Goal: Task Accomplishment & Management: Complete application form

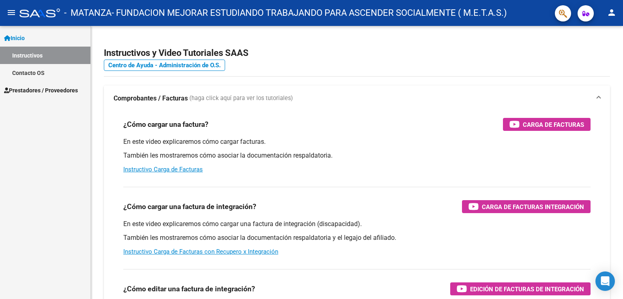
click at [44, 58] on link "Instructivos" at bounding box center [45, 55] width 90 height 17
click at [42, 93] on span "Prestadores / Proveedores" at bounding box center [41, 90] width 74 height 9
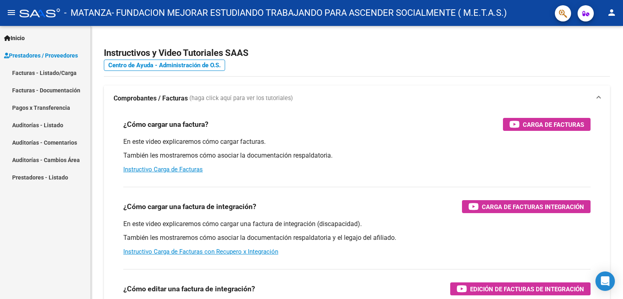
click at [42, 73] on link "Facturas - Listado/Carga" at bounding box center [45, 72] width 90 height 17
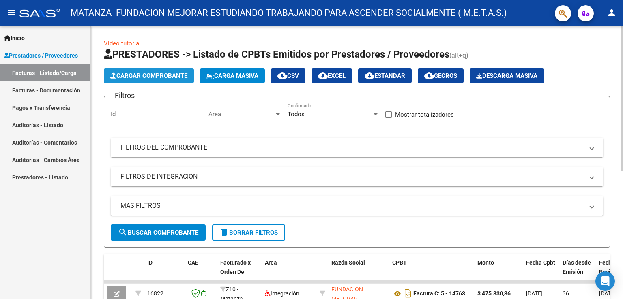
click at [156, 77] on span "Cargar Comprobante" at bounding box center [148, 75] width 77 height 7
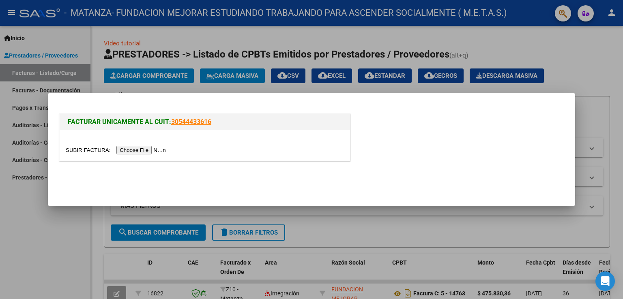
click at [151, 149] on input "file" at bounding box center [117, 150] width 103 height 9
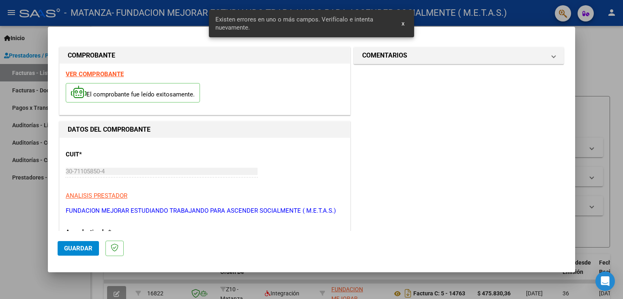
click at [105, 73] on strong "VER COMPROBANTE" at bounding box center [95, 74] width 58 height 7
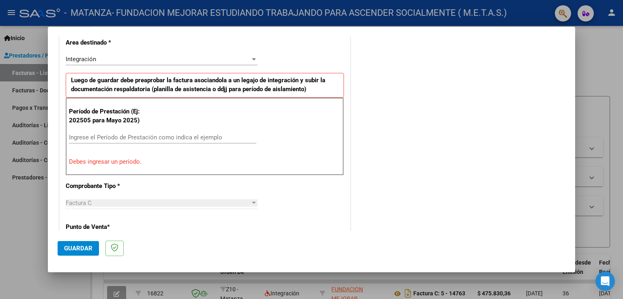
scroll to position [203, 0]
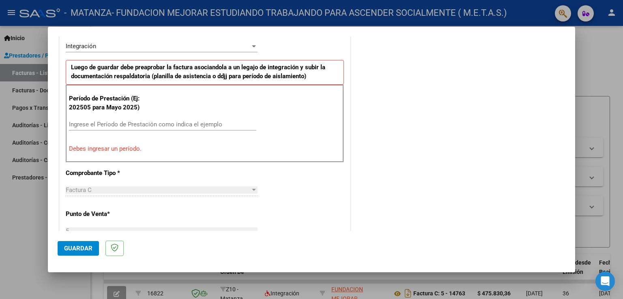
click at [116, 125] on input "Ingrese el Período de Prestación como indica el ejemplo" at bounding box center [162, 124] width 187 height 7
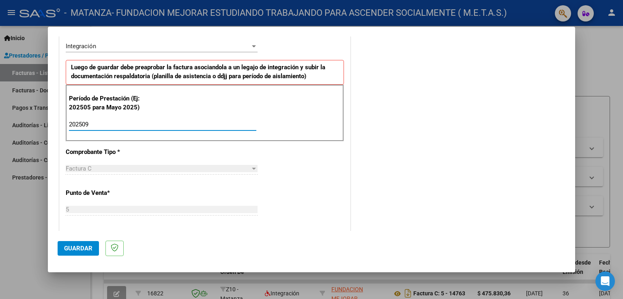
type input "202509"
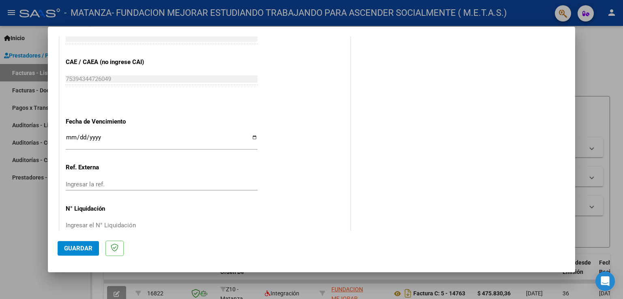
scroll to position [518, 0]
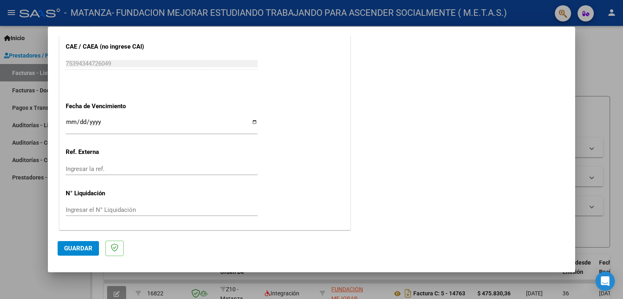
click at [251, 120] on input "Ingresar la fecha" at bounding box center [162, 125] width 192 height 13
type input "[DATE]"
click at [72, 251] on span "Guardar" at bounding box center [78, 248] width 28 height 7
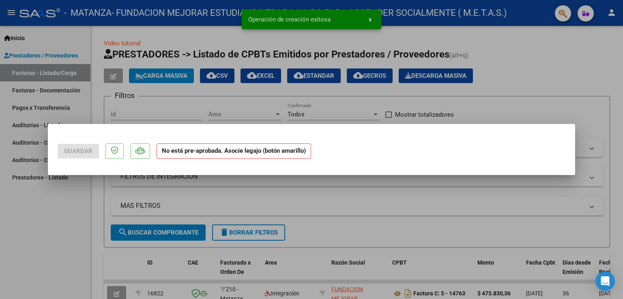
scroll to position [0, 0]
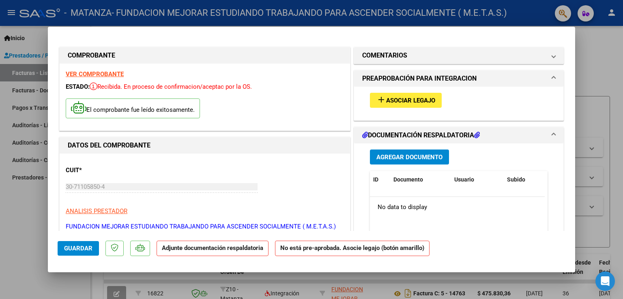
click at [387, 103] on span "Asociar Legajo" at bounding box center [410, 100] width 49 height 7
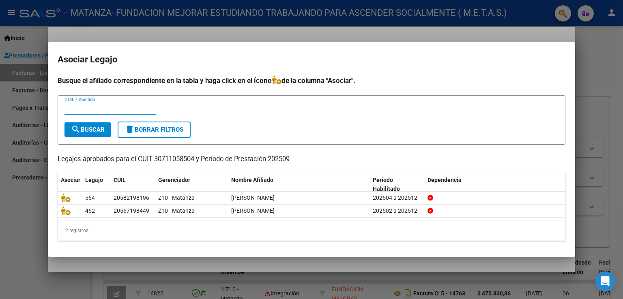
paste input "56719844"
type input "56719844"
click at [95, 133] on button "search Buscar" at bounding box center [87, 129] width 47 height 15
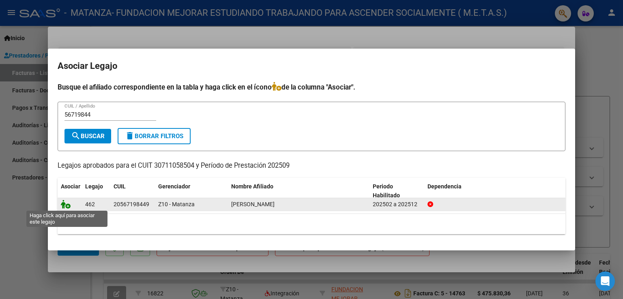
click at [68, 206] on icon at bounding box center [66, 204] width 10 height 9
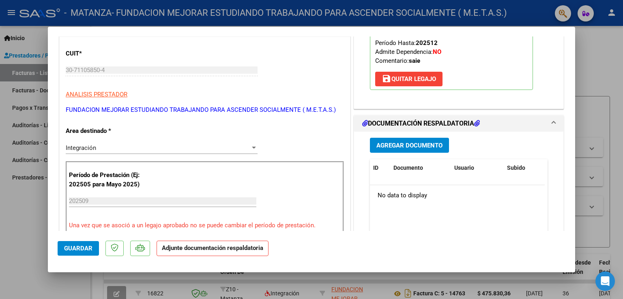
scroll to position [122, 0]
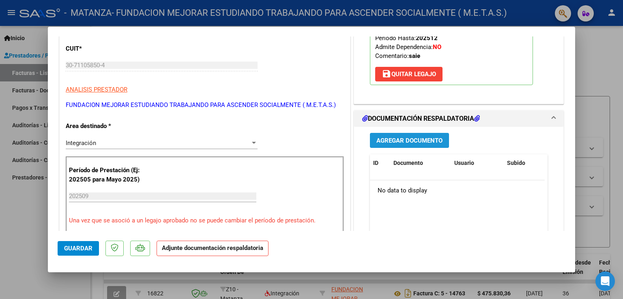
click at [423, 141] on span "Agregar Documento" at bounding box center [409, 140] width 66 height 7
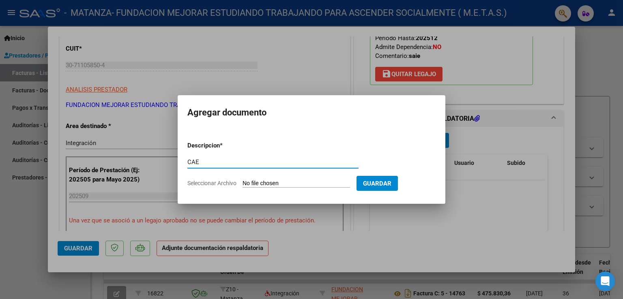
type input "CAE"
click at [281, 186] on input "Seleccionar Archivo" at bounding box center [296, 184] width 107 height 8
type input "C:\fakepath\CAE FC 15554.pdf"
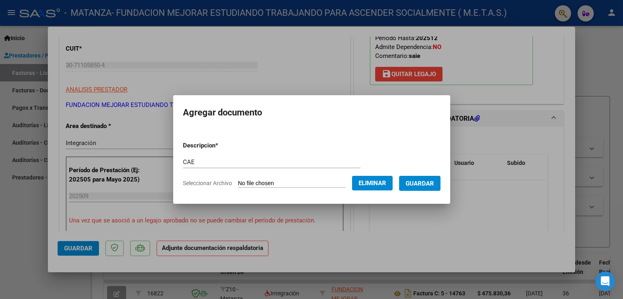
click at [427, 187] on span "Guardar" at bounding box center [420, 183] width 28 height 7
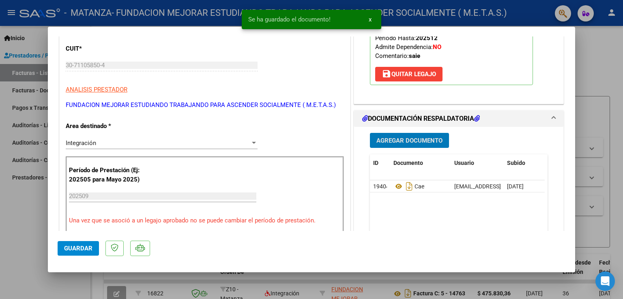
click at [405, 137] on span "Agregar Documento" at bounding box center [409, 140] width 66 height 7
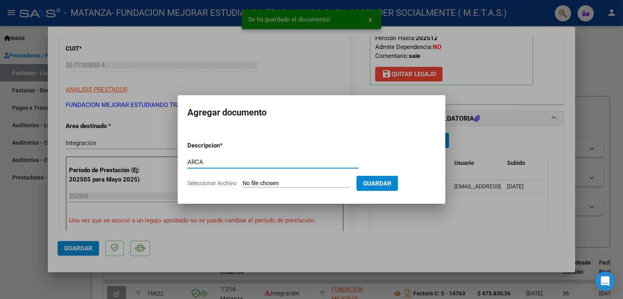
type input "ARCA"
click at [279, 188] on form "Descripcion * ARCA Escriba aquí una descripcion Seleccionar Archivo Guardar" at bounding box center [311, 164] width 248 height 59
click at [274, 181] on input "Seleccionar Archivo" at bounding box center [296, 184] width 107 height 8
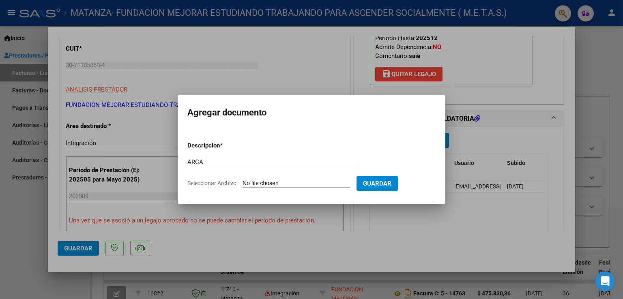
type input "C:\fakepath\AFIP ARCA.pdf"
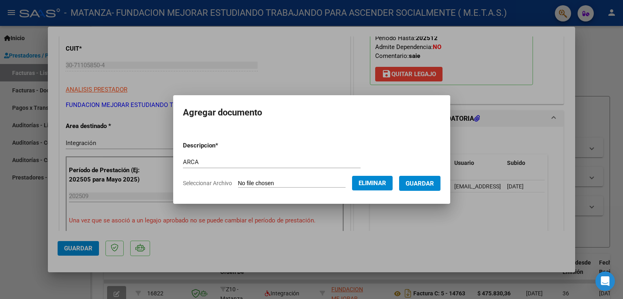
click at [417, 183] on span "Guardar" at bounding box center [420, 183] width 28 height 7
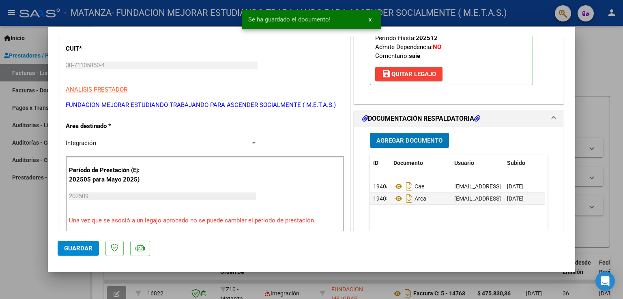
click at [400, 142] on span "Agregar Documento" at bounding box center [409, 140] width 66 height 7
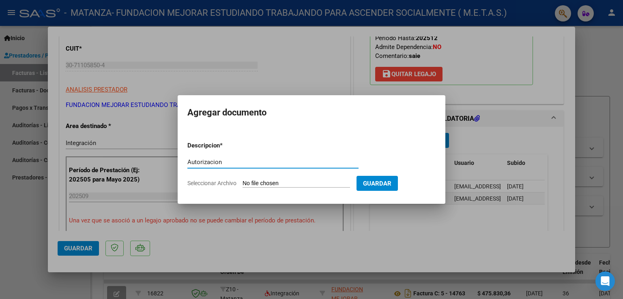
type input "Autorizacion"
click at [267, 185] on input "Seleccionar Archivo" at bounding box center [296, 184] width 107 height 8
type input "C:\fakepath\[PERSON_NAME] (Feb-Dic).pdf"
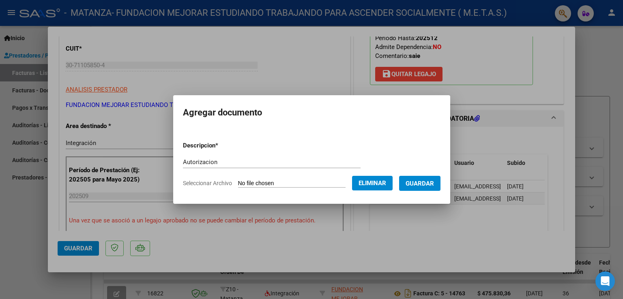
click at [419, 186] on span "Guardar" at bounding box center [420, 183] width 28 height 7
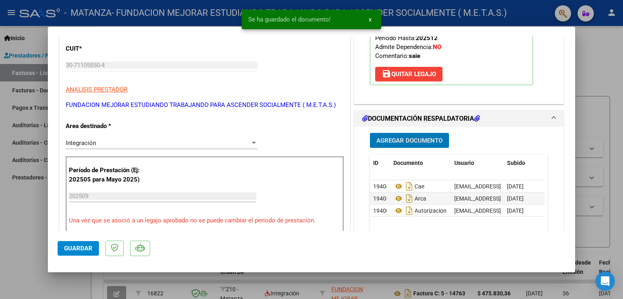
click at [402, 142] on span "Agregar Documento" at bounding box center [409, 140] width 66 height 7
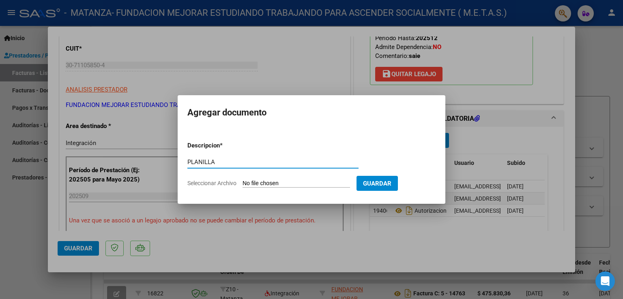
type input "PLANILLA"
click at [264, 184] on input "Seleccionar Archivo" at bounding box center [296, 184] width 107 height 8
type input "C:\fakepath\[PERSON_NAME][GEOGRAPHIC_DATA] - [GEOGRAPHIC_DATA] septiembre.pdf"
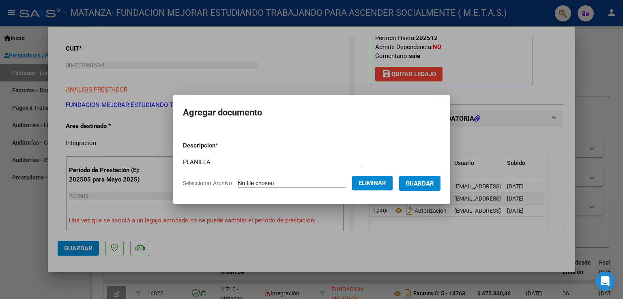
click at [419, 181] on span "Guardar" at bounding box center [420, 183] width 28 height 7
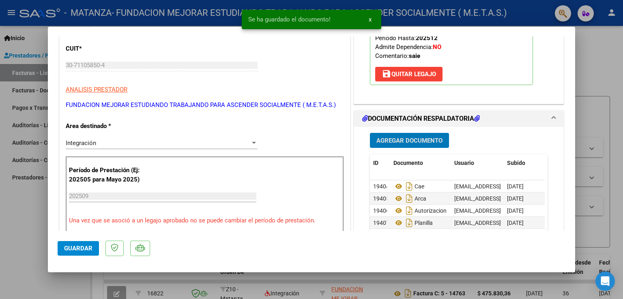
click at [410, 142] on span "Agregar Documento" at bounding box center [409, 140] width 66 height 7
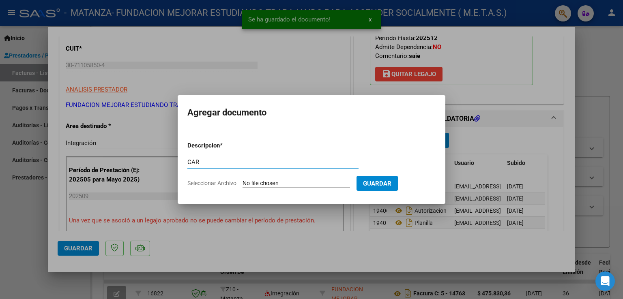
type input "CAR"
click at [288, 183] on input "Seleccionar Archivo" at bounding box center [296, 184] width 107 height 8
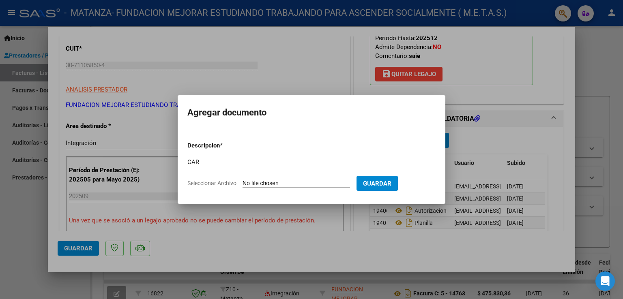
type input "C:\fakepath\[PERSON_NAME] - CAR.pdf"
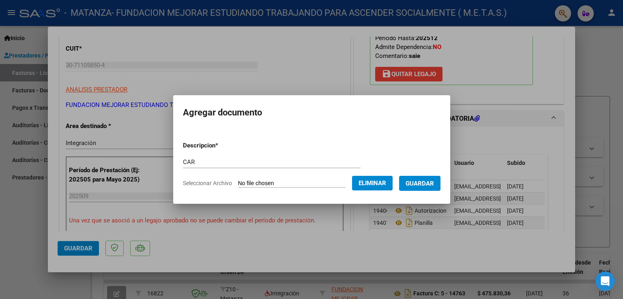
click at [432, 184] on span "Guardar" at bounding box center [420, 183] width 28 height 7
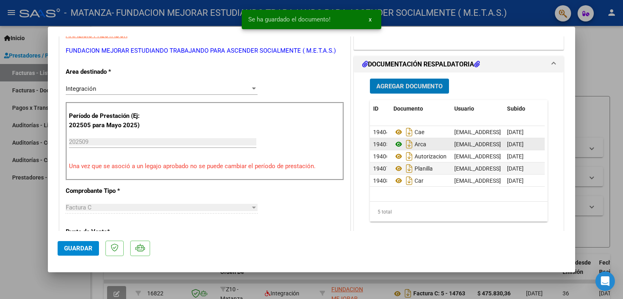
scroll to position [203, 0]
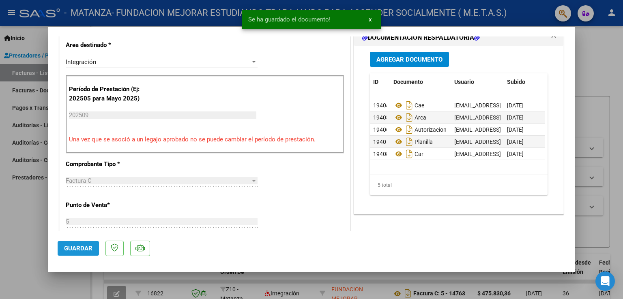
click at [84, 242] on button "Guardar" at bounding box center [78, 248] width 41 height 15
click at [7, 229] on div at bounding box center [311, 149] width 623 height 299
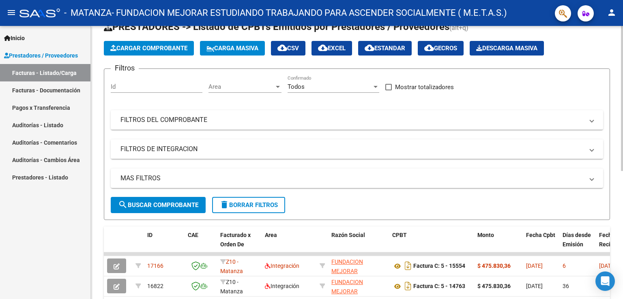
scroll to position [41, 0]
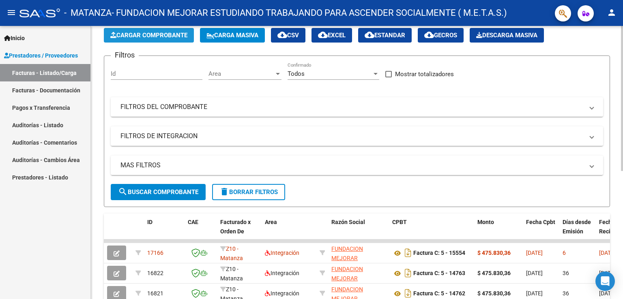
click at [151, 35] on span "Cargar Comprobante" at bounding box center [148, 35] width 77 height 7
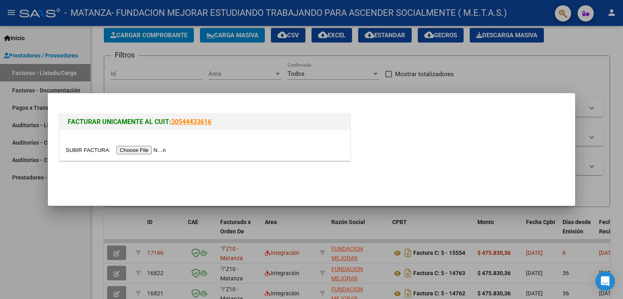
click at [191, 122] on link "30544433616" at bounding box center [191, 122] width 40 height 8
click at [156, 150] on input "file" at bounding box center [117, 150] width 103 height 9
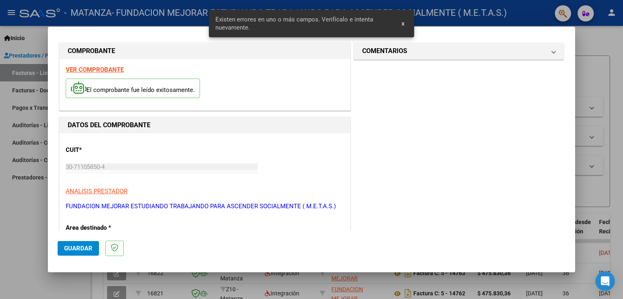
scroll to position [0, 0]
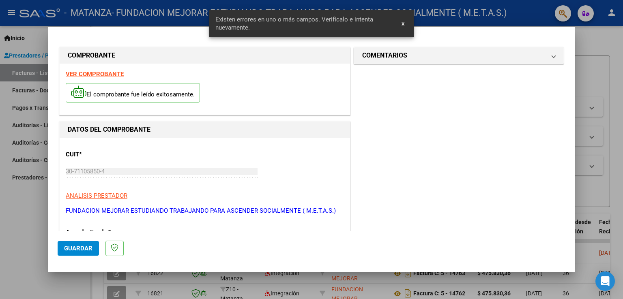
click at [107, 75] on strong "VER COMPROBANTE" at bounding box center [95, 74] width 58 height 7
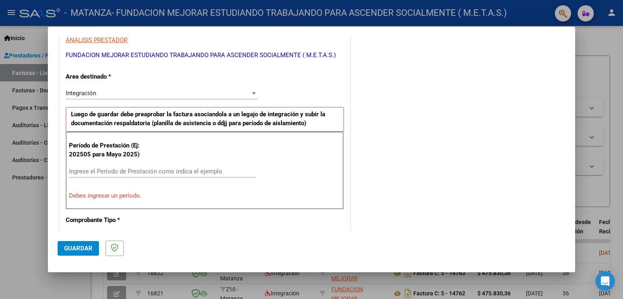
scroll to position [162, 0]
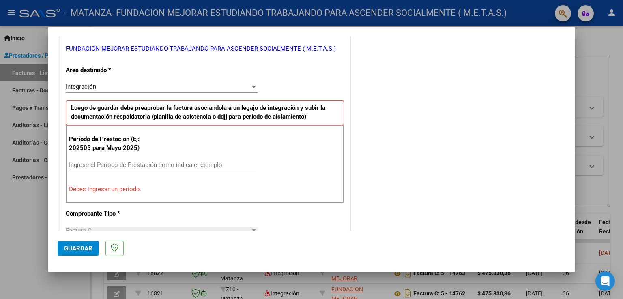
click at [115, 163] on input "Ingrese el Período de Prestación como indica el ejemplo" at bounding box center [162, 164] width 187 height 7
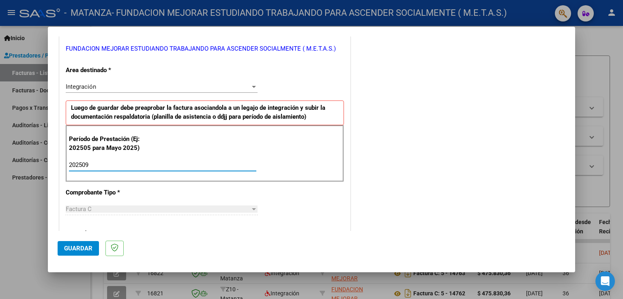
type input "202509"
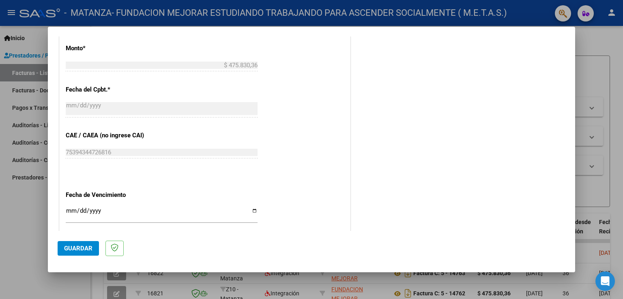
scroll to position [446, 0]
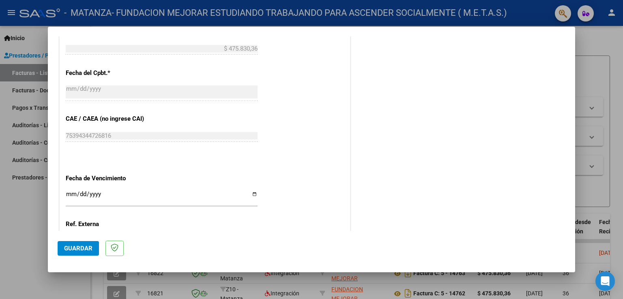
click at [250, 194] on input "Ingresar la fecha" at bounding box center [162, 197] width 192 height 13
type input "[DATE]"
click at [82, 246] on span "Guardar" at bounding box center [78, 248] width 28 height 7
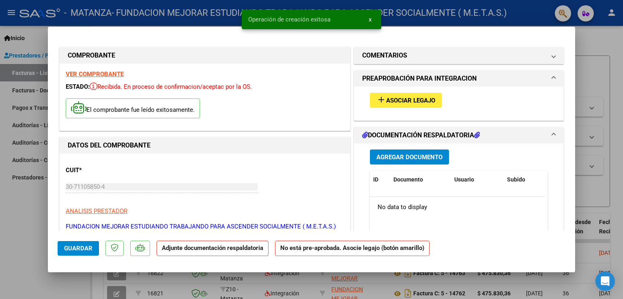
click at [391, 104] on button "add Asociar Legajo" at bounding box center [406, 100] width 72 height 15
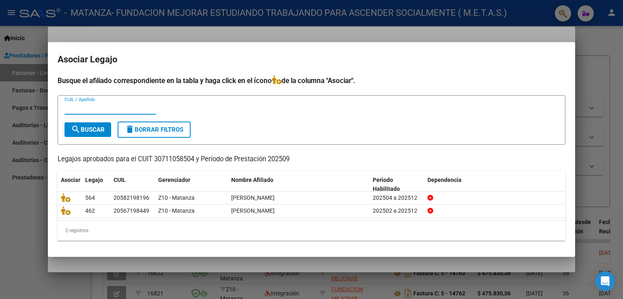
paste input "58219819"
type input "58219819"
click at [97, 126] on span "search Buscar" at bounding box center [88, 129] width 34 height 7
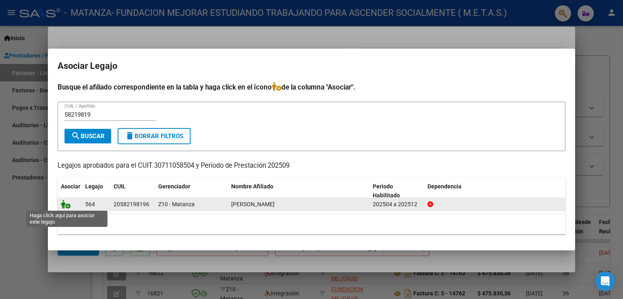
click at [69, 204] on icon at bounding box center [66, 204] width 10 height 9
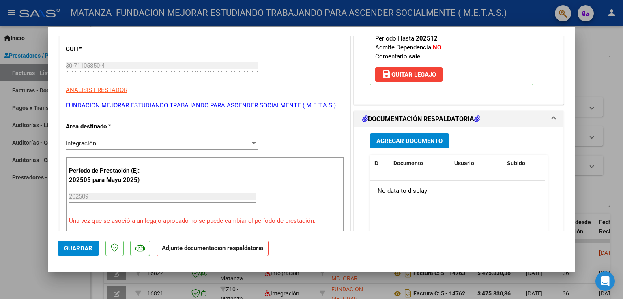
scroll to position [122, 0]
click at [407, 142] on span "Agregar Documento" at bounding box center [409, 140] width 66 height 7
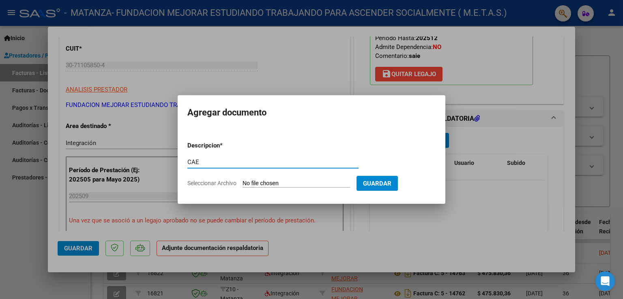
type input "CAE"
click at [268, 182] on input "Seleccionar Archivo" at bounding box center [296, 184] width 107 height 8
type input "C:\fakepath\CAE FC 15555.pdf"
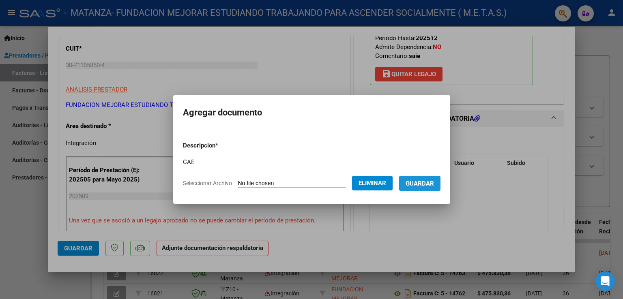
click at [429, 182] on span "Guardar" at bounding box center [420, 183] width 28 height 7
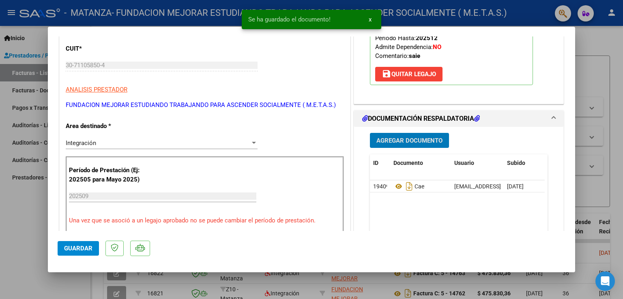
scroll to position [81, 0]
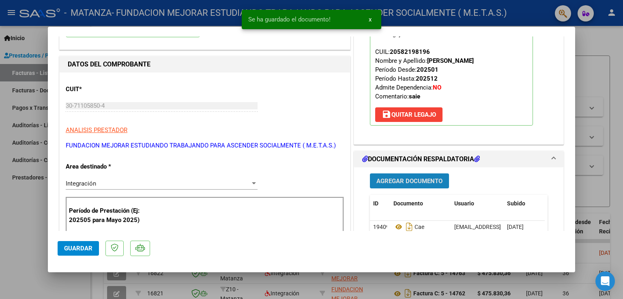
click at [411, 187] on button "Agregar Documento" at bounding box center [409, 181] width 79 height 15
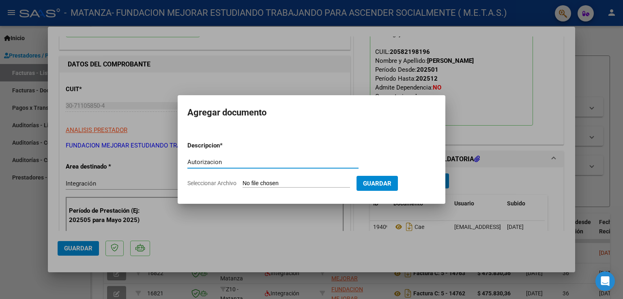
type input "Autorizacion"
click at [262, 183] on input "Seleccionar Archivo" at bounding box center [296, 184] width 107 height 8
type input "C:\fakepath\[PERSON_NAME] (Abril mat - Mayo-Dic).pdf"
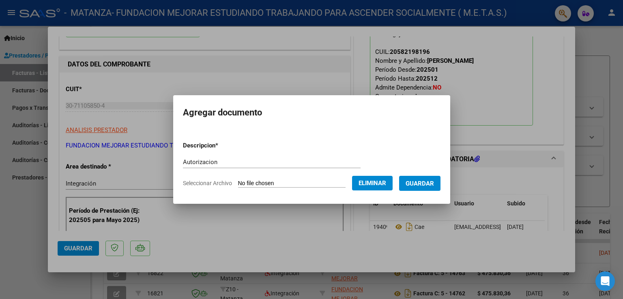
click at [424, 187] on span "Guardar" at bounding box center [420, 183] width 28 height 7
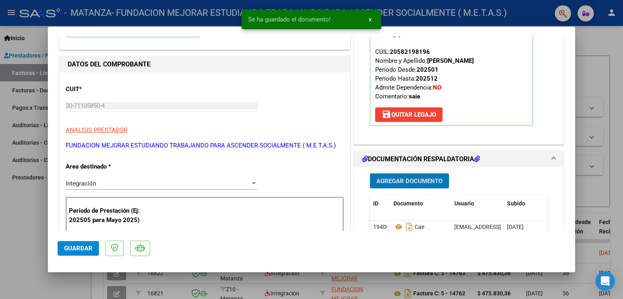
click at [419, 181] on span "Agregar Documento" at bounding box center [409, 181] width 66 height 7
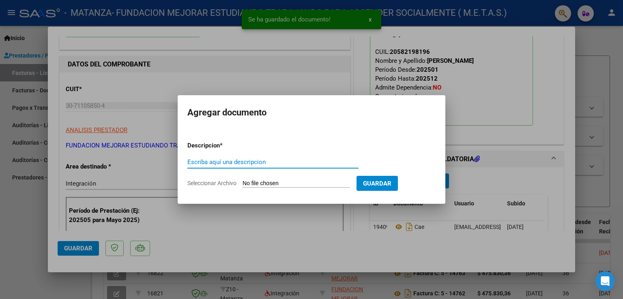
click at [489, 95] on div at bounding box center [311, 149] width 623 height 299
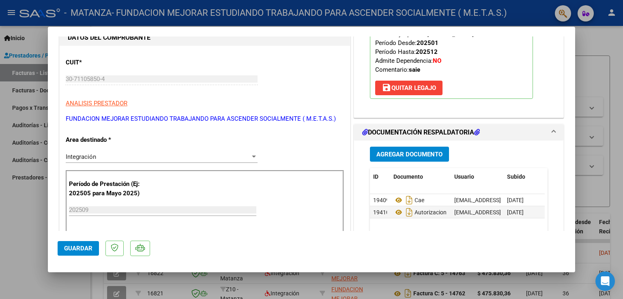
scroll to position [122, 0]
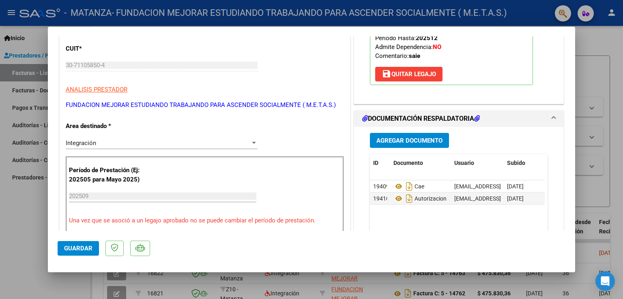
click at [384, 145] on button "Agregar Documento" at bounding box center [409, 140] width 79 height 15
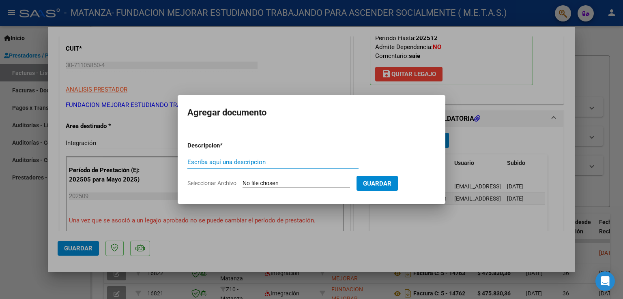
click at [242, 163] on input "Escriba aquí una descripcion" at bounding box center [272, 162] width 171 height 7
type input "ARCA"
click at [248, 180] on app-file-uploader "Seleccionar Archivo" at bounding box center [271, 183] width 169 height 7
click at [264, 185] on input "Seleccionar Archivo" at bounding box center [296, 184] width 107 height 8
type input "C:\fakepath\AFIP ARCA.pdf"
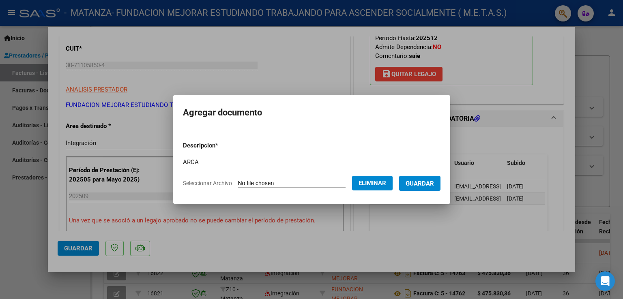
click at [422, 183] on span "Guardar" at bounding box center [420, 183] width 28 height 7
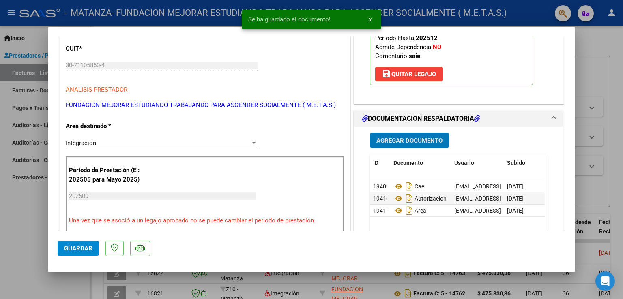
click at [409, 145] on button "Agregar Documento" at bounding box center [409, 140] width 79 height 15
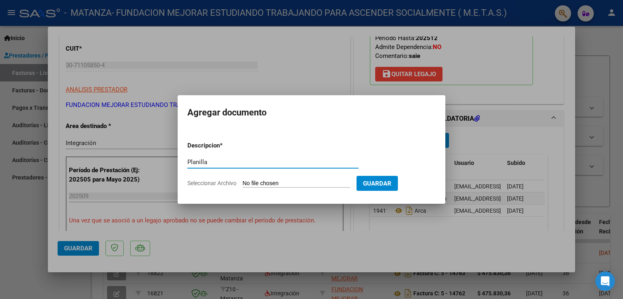
type input "Planilla"
click at [268, 184] on input "Seleccionar Archivo" at bounding box center [296, 184] width 107 height 8
type input "C:\fakepath\[PERSON_NAME] - Planilla asistencia Septiembre.pdf"
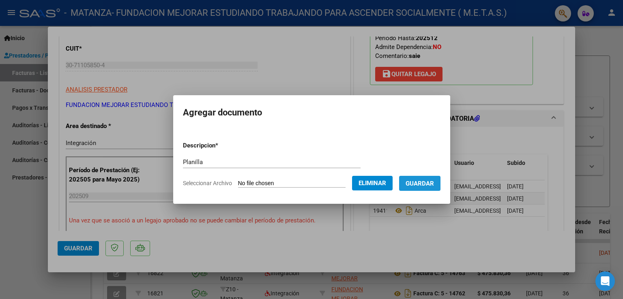
click at [430, 185] on span "Guardar" at bounding box center [420, 183] width 28 height 7
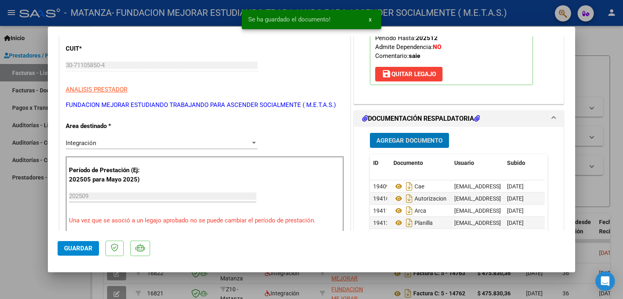
click at [414, 143] on span "Agregar Documento" at bounding box center [409, 140] width 66 height 7
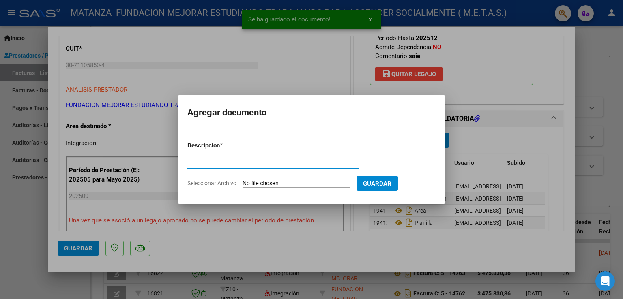
type input "A"
type input "CAR"
click at [271, 181] on input "Seleccionar Archivo" at bounding box center [296, 184] width 107 height 8
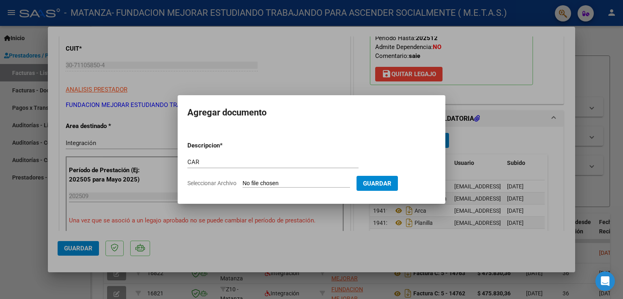
type input "C:\fakepath\[PERSON_NAME] - CAR.pdf"
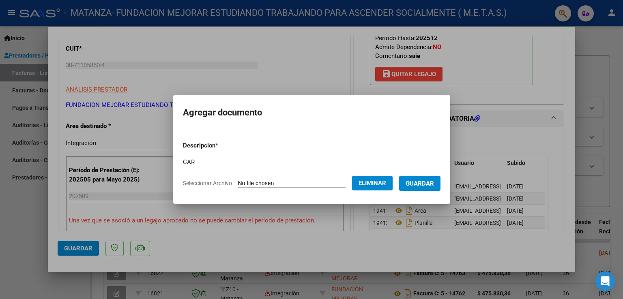
click at [434, 183] on span "Guardar" at bounding box center [420, 183] width 28 height 7
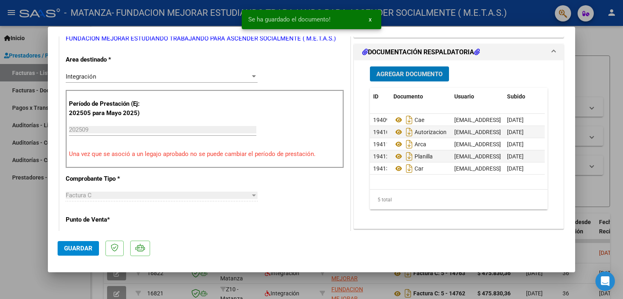
scroll to position [203, 0]
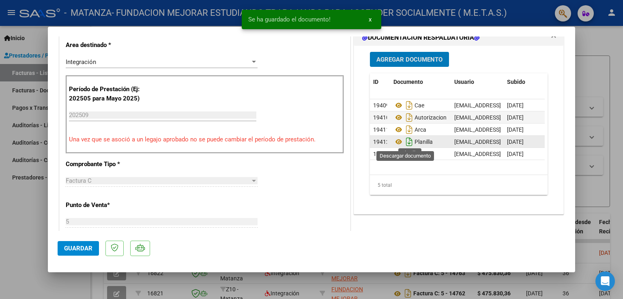
click at [405, 143] on icon "Descargar documento" at bounding box center [409, 141] width 11 height 13
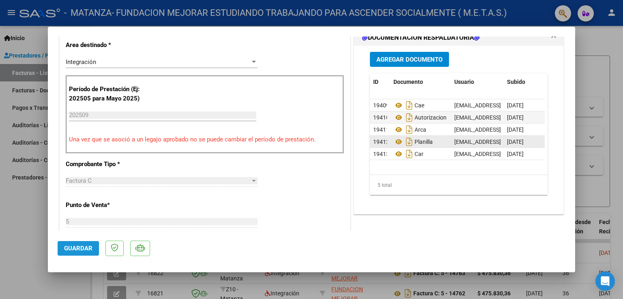
click at [82, 245] on span "Guardar" at bounding box center [78, 248] width 28 height 7
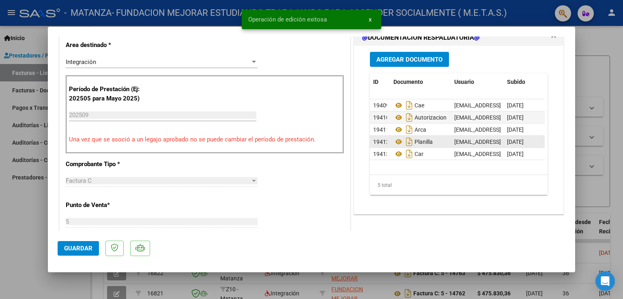
click at [20, 229] on div at bounding box center [311, 149] width 623 height 299
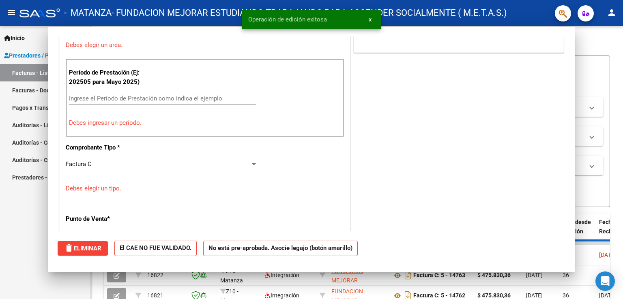
scroll to position [0, 0]
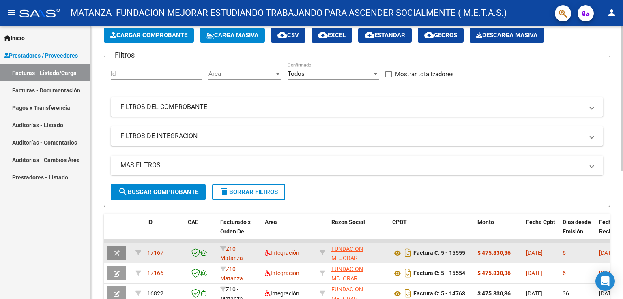
click at [117, 252] on icon "button" at bounding box center [117, 254] width 6 height 6
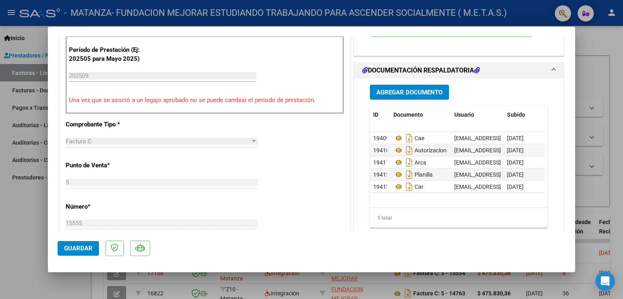
scroll to position [203, 0]
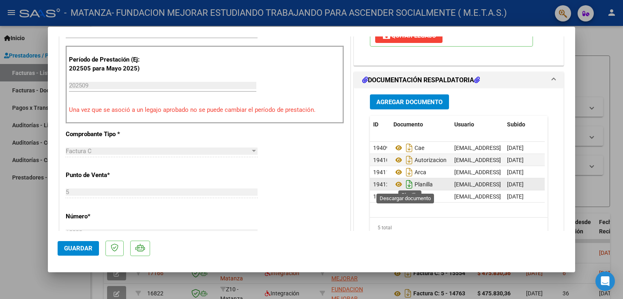
click at [406, 182] on icon "Descargar documento" at bounding box center [409, 184] width 11 height 13
click at [15, 216] on div at bounding box center [311, 149] width 623 height 299
type input "$ 0,00"
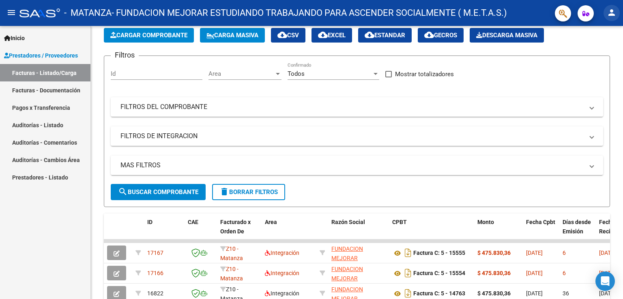
click at [612, 15] on mat-icon "person" at bounding box center [612, 13] width 10 height 10
click at [594, 54] on button "exit_to_app Salir" at bounding box center [594, 53] width 49 height 19
